Goal: Task Accomplishment & Management: Use online tool/utility

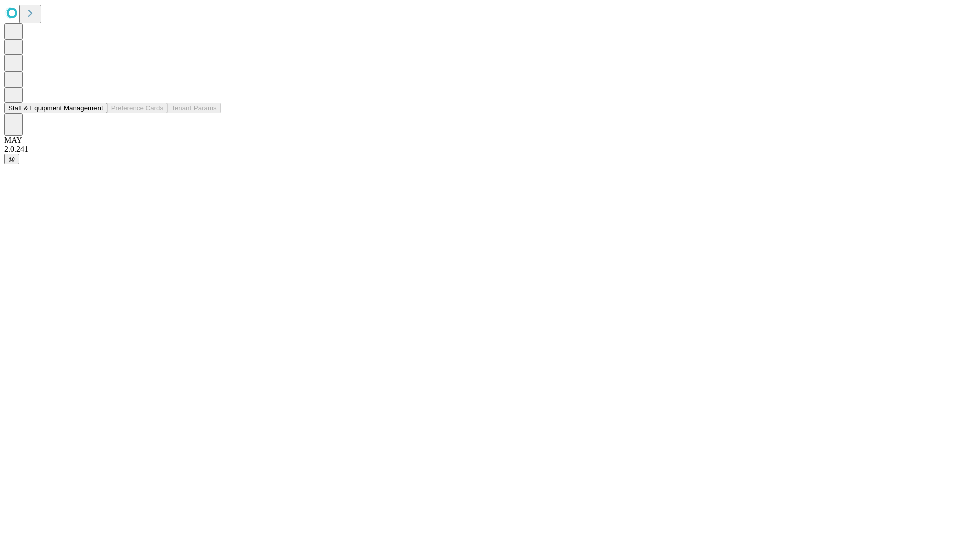
click at [94, 113] on button "Staff & Equipment Management" at bounding box center [55, 108] width 103 height 11
click at [96, 113] on button "Staff & Equipment Management" at bounding box center [55, 108] width 103 height 11
